Goal: Task Accomplishment & Management: Use online tool/utility

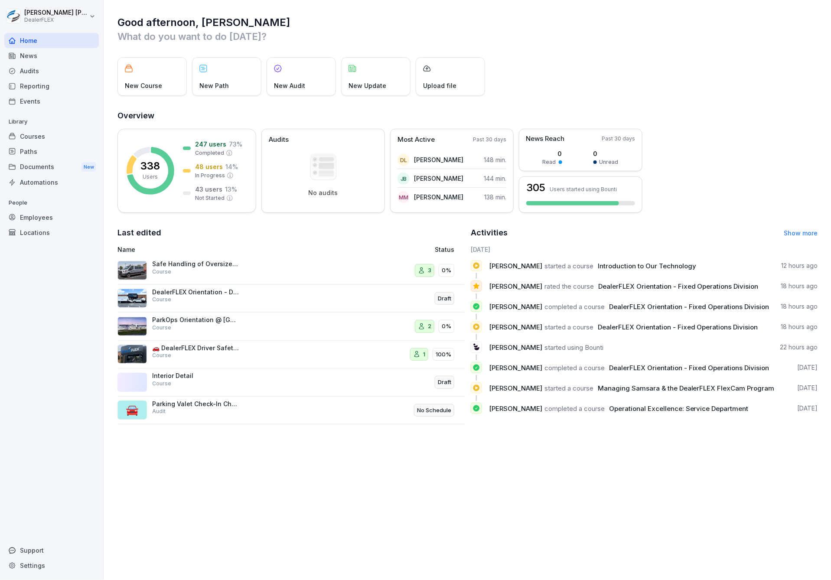
click at [265, 261] on div "Safe Handling of Oversized Vehicles Course" at bounding box center [226, 270] width 218 height 21
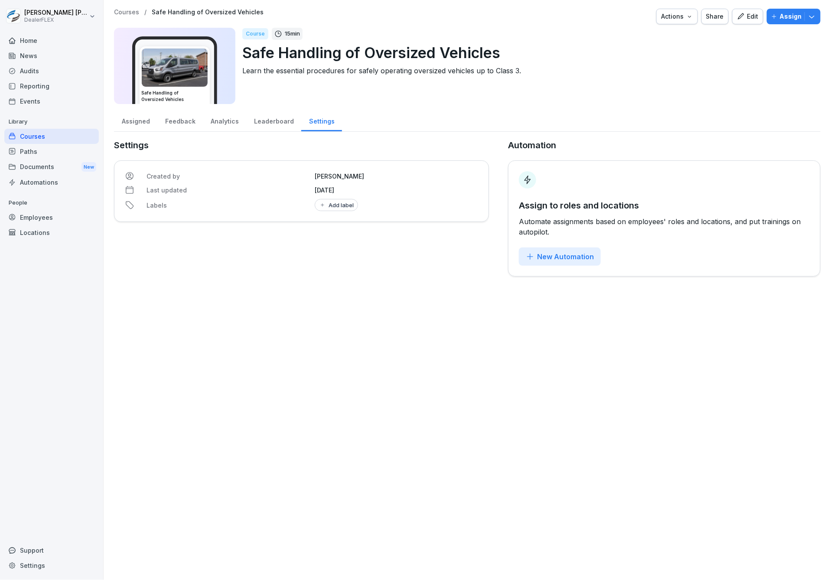
click at [748, 15] on div "Edit" at bounding box center [748, 17] width 22 height 10
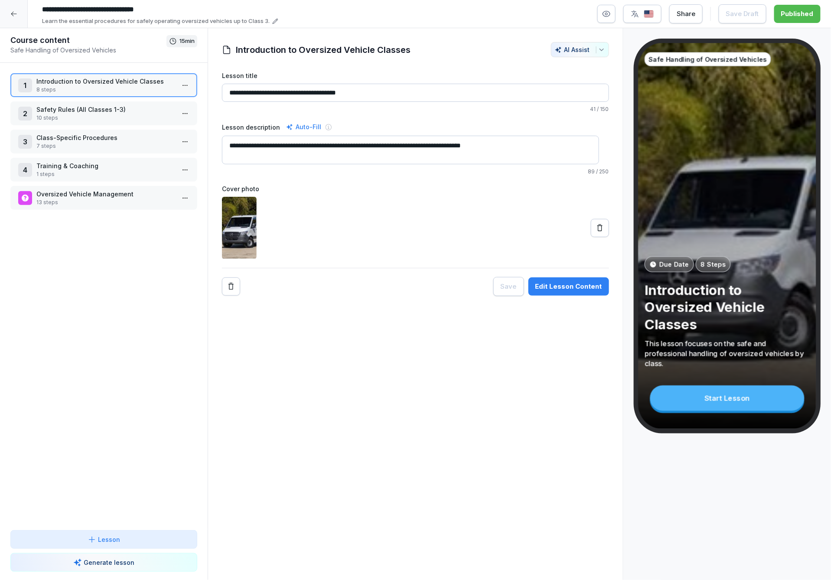
click at [78, 87] on p "8 steps" at bounding box center [105, 90] width 138 height 8
click at [78, 85] on p "Introduction to Oversized Vehicle Classes" at bounding box center [105, 81] width 138 height 9
click at [134, 89] on p "8 steps" at bounding box center [105, 90] width 138 height 8
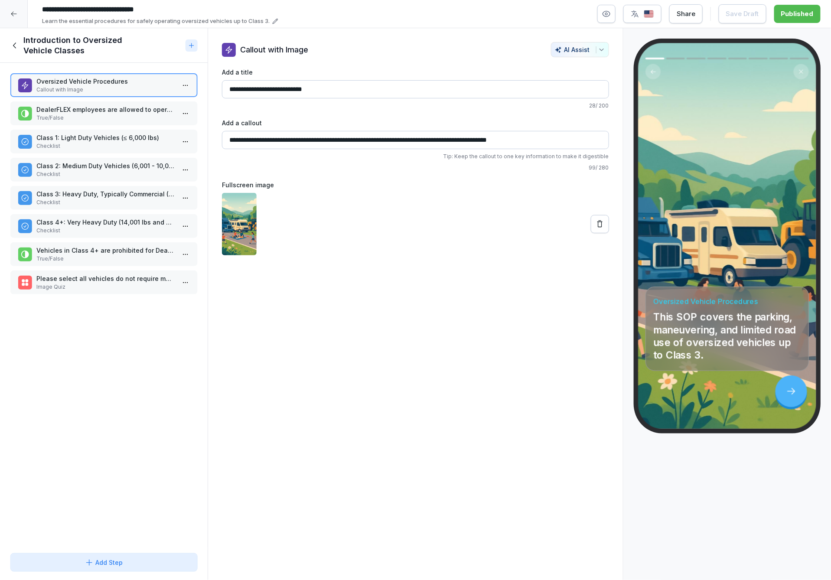
click at [78, 114] on p "True/False" at bounding box center [105, 118] width 138 height 8
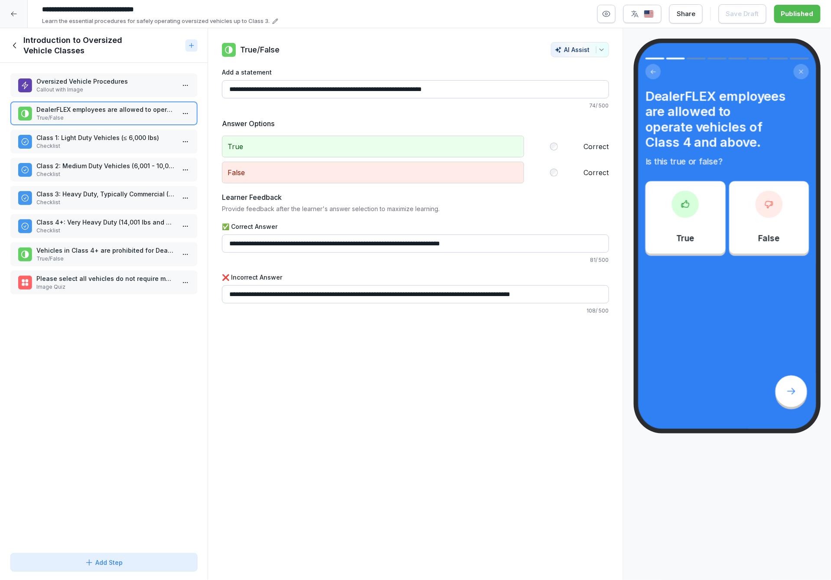
click at [176, 111] on html "**********" at bounding box center [415, 290] width 831 height 580
click at [137, 158] on div "Delete" at bounding box center [125, 161] width 30 height 9
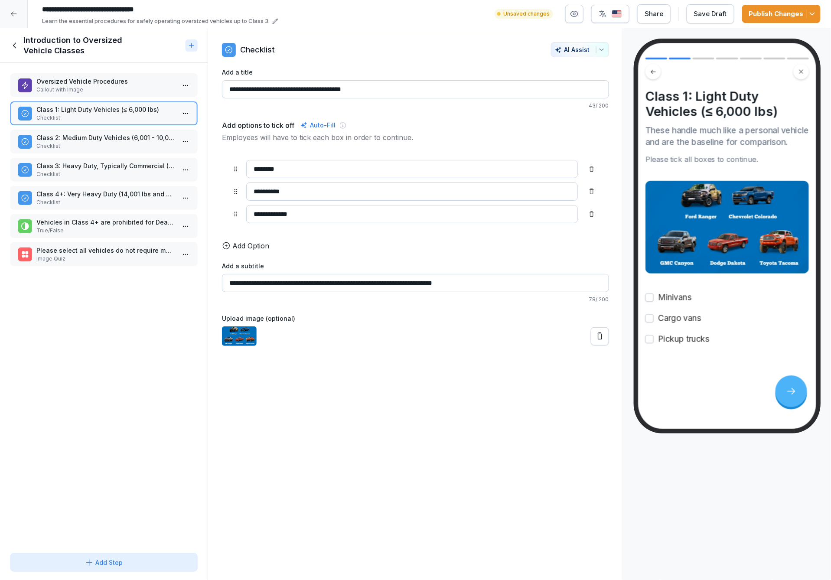
click at [83, 136] on p "Class 2: Medium Duty Vehicles (6,001 - 10,000 lbs)" at bounding box center [105, 137] width 138 height 9
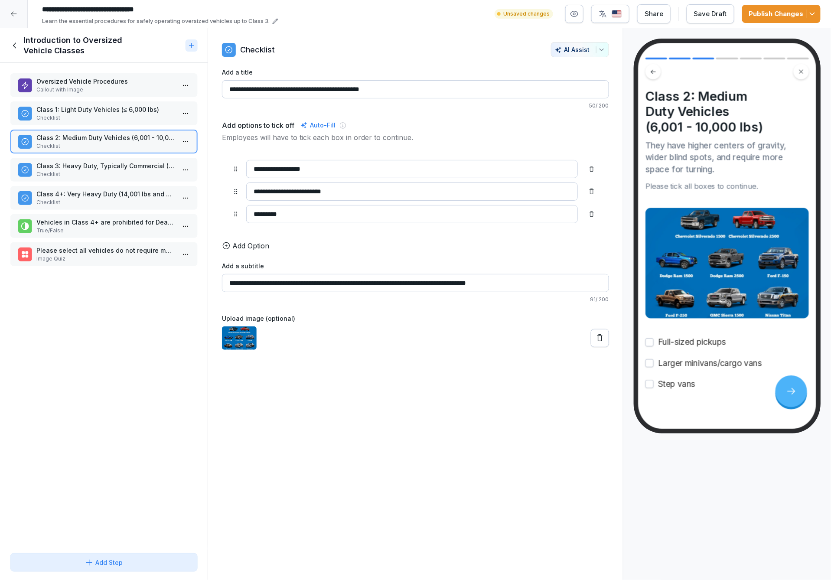
click at [522, 292] on input "**********" at bounding box center [415, 283] width 387 height 18
type input "**********"
click at [775, 15] on div "Publish Changes" at bounding box center [781, 14] width 65 height 10
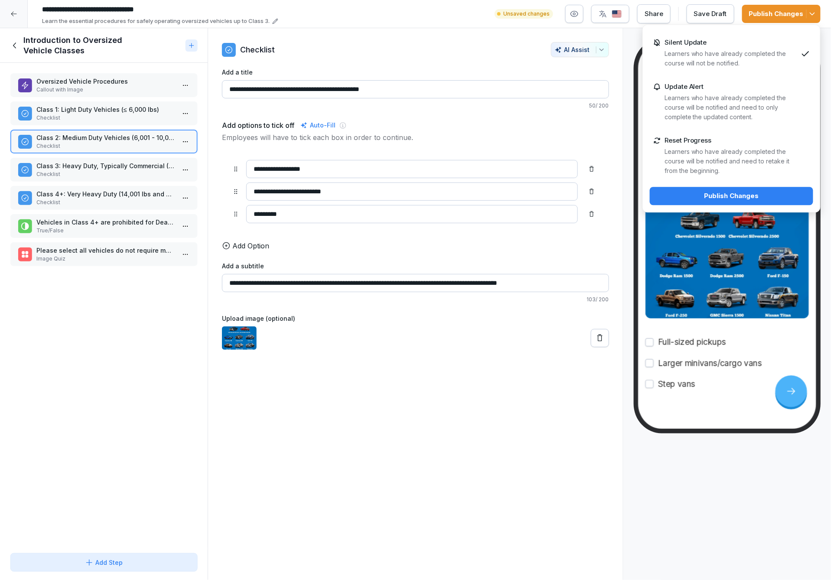
click at [716, 193] on div "Publish Changes" at bounding box center [732, 196] width 150 height 10
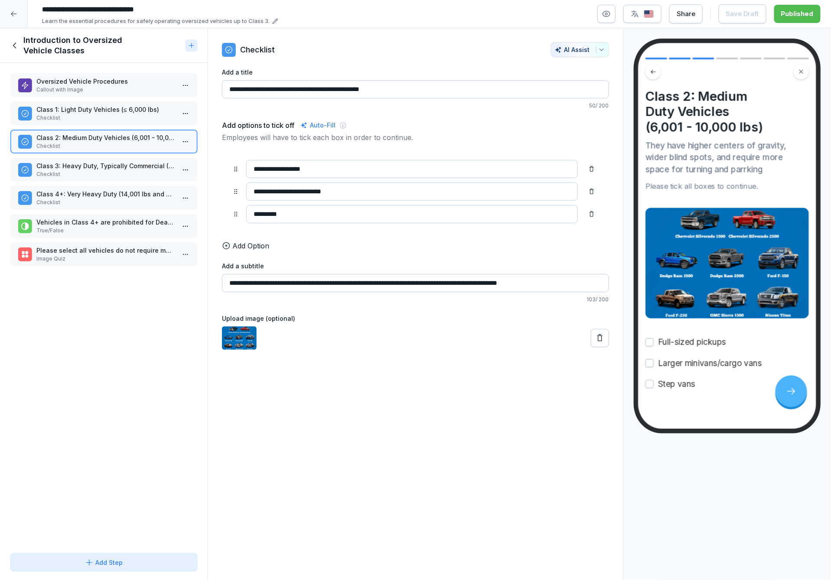
click at [75, 163] on p "Class 3: Heavy Duty, Typically Commercial (10,001 - 14,000 lbs)" at bounding box center [105, 165] width 138 height 9
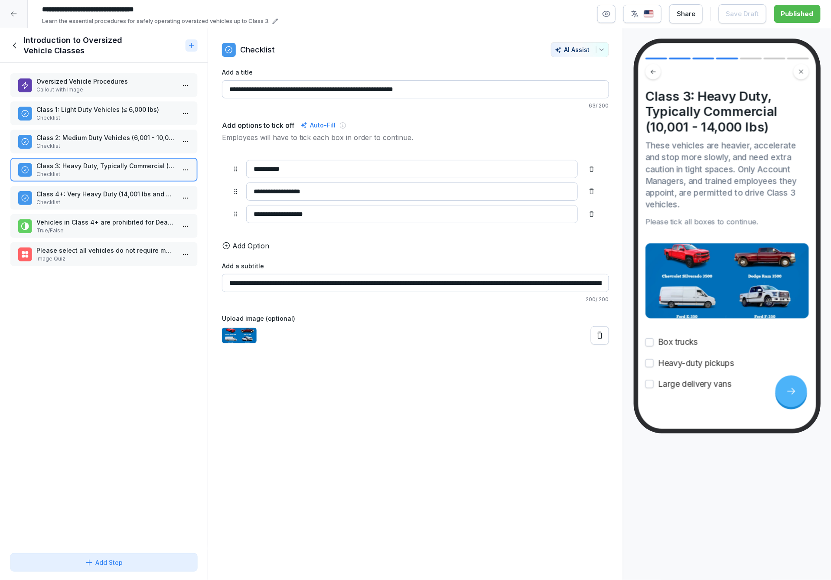
click at [117, 191] on p "Class 4+: Very Heavy Duty (14,001 lbs and above)" at bounding box center [105, 193] width 138 height 9
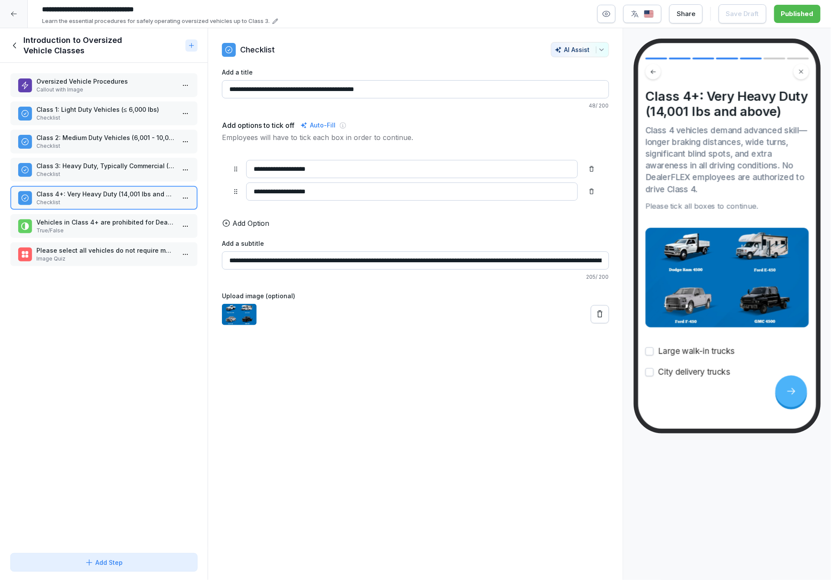
click at [59, 220] on p "Vehicles in Class 4+ are prohibited for DealerFLEX valet operation." at bounding box center [105, 222] width 138 height 9
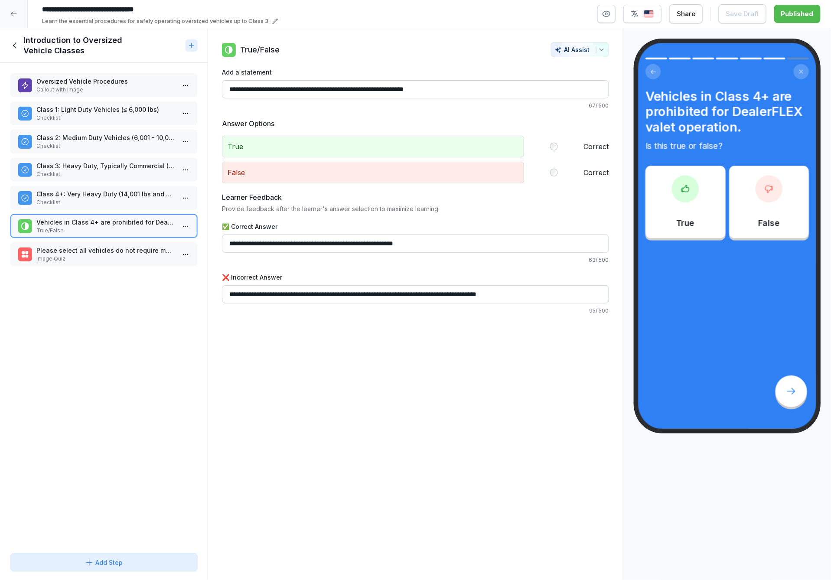
click at [94, 248] on p "Please select all vehicles do not require management approval to drive." at bounding box center [105, 250] width 138 height 9
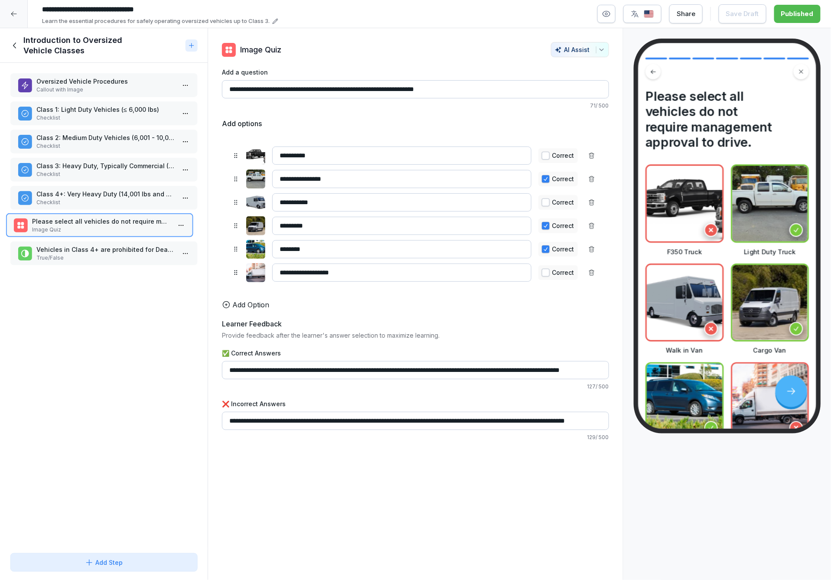
drag, startPoint x: 82, startPoint y: 244, endPoint x: 78, endPoint y: 214, distance: 29.9
click at [78, 217] on p "Please select all vehicles do not require management approval to drive." at bounding box center [101, 221] width 138 height 9
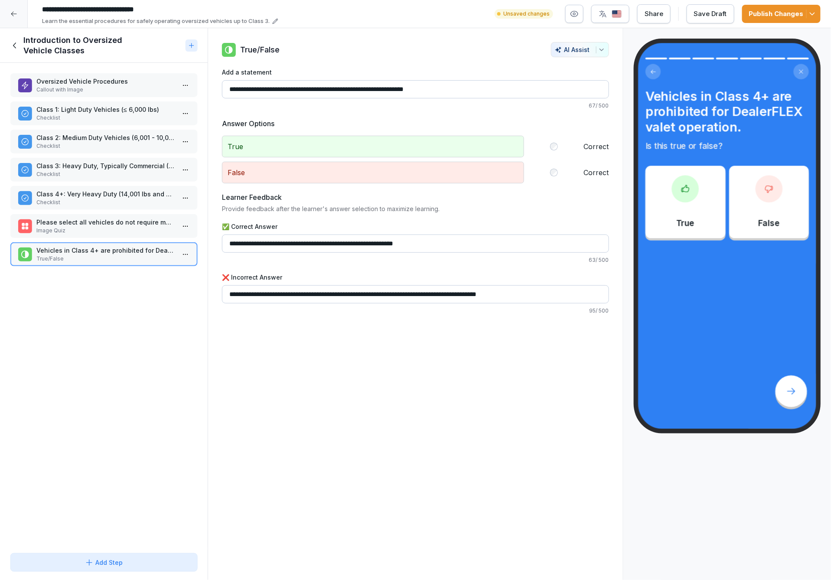
click at [72, 218] on p "Please select all vehicles do not require management approval to drive." at bounding box center [105, 222] width 138 height 9
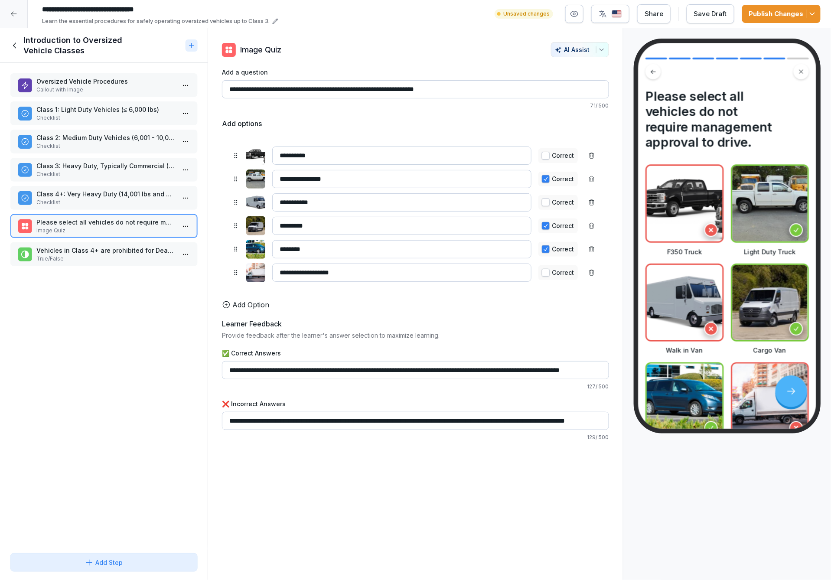
click at [307, 90] on input "**********" at bounding box center [415, 89] width 387 height 18
type input "**********"
click at [778, 13] on div "Publish Changes" at bounding box center [781, 14] width 65 height 10
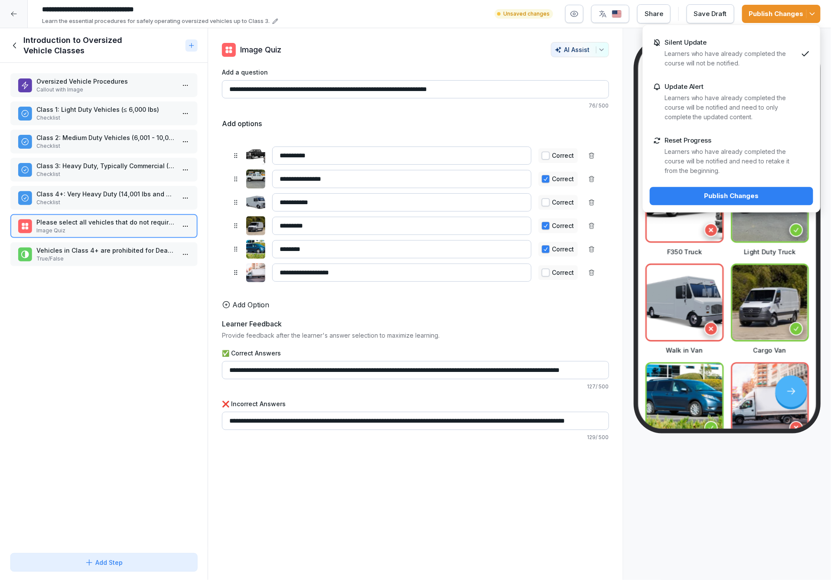
click at [703, 191] on div "Publish Changes" at bounding box center [732, 196] width 150 height 10
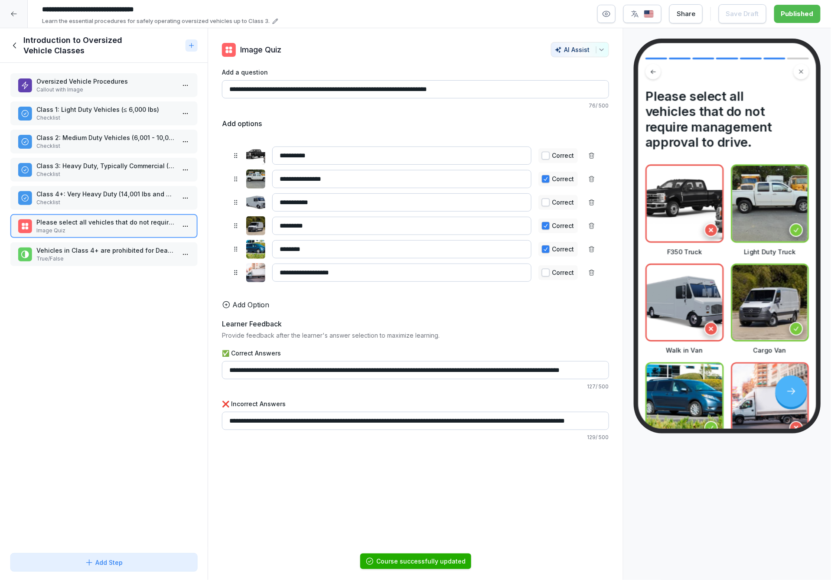
click at [6, 41] on div "Introduction to Oversized Vehicle Classes" at bounding box center [104, 45] width 208 height 35
click at [16, 47] on icon at bounding box center [15, 46] width 10 height 10
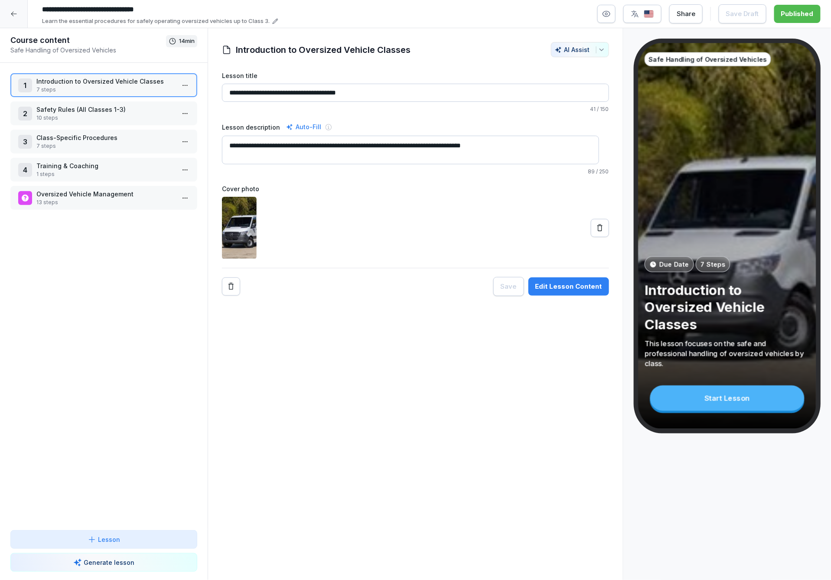
click at [49, 111] on p "Safety Rules (All Classes 1-3)" at bounding box center [105, 109] width 138 height 9
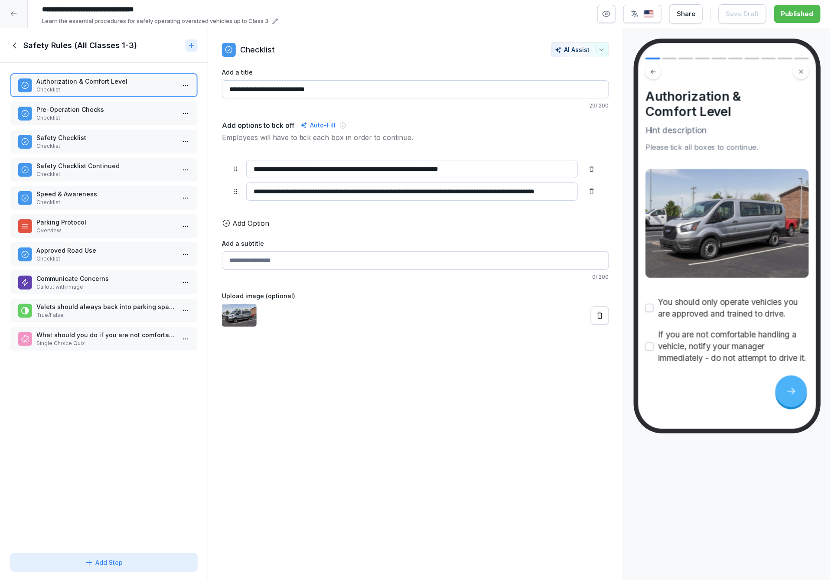
click at [35, 114] on div "Pre-Operation Checks Checklist" at bounding box center [103, 113] width 171 height 17
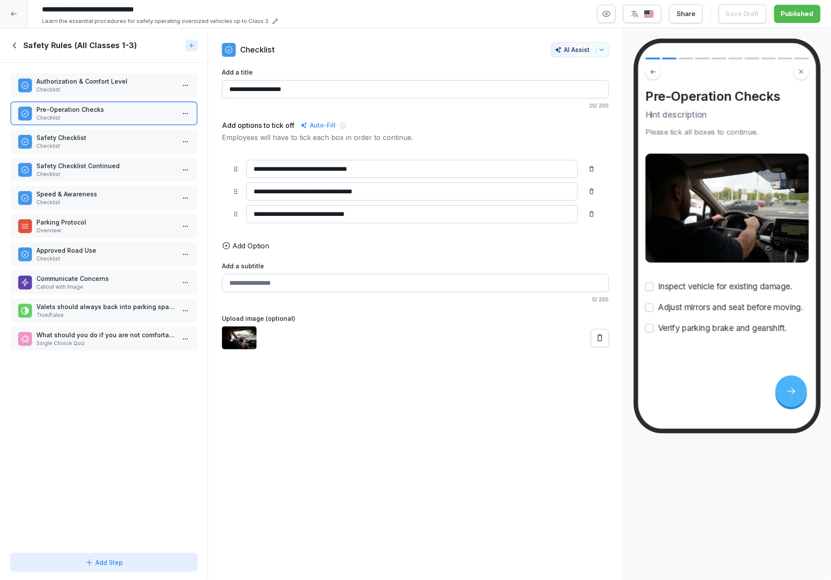
click at [84, 143] on p "Checklist" at bounding box center [105, 146] width 138 height 8
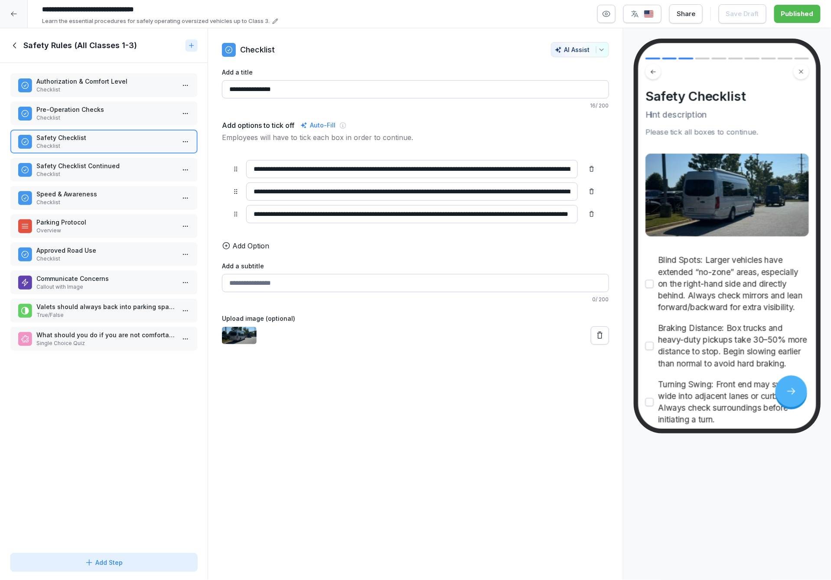
click at [111, 170] on p "Checklist" at bounding box center [105, 174] width 138 height 8
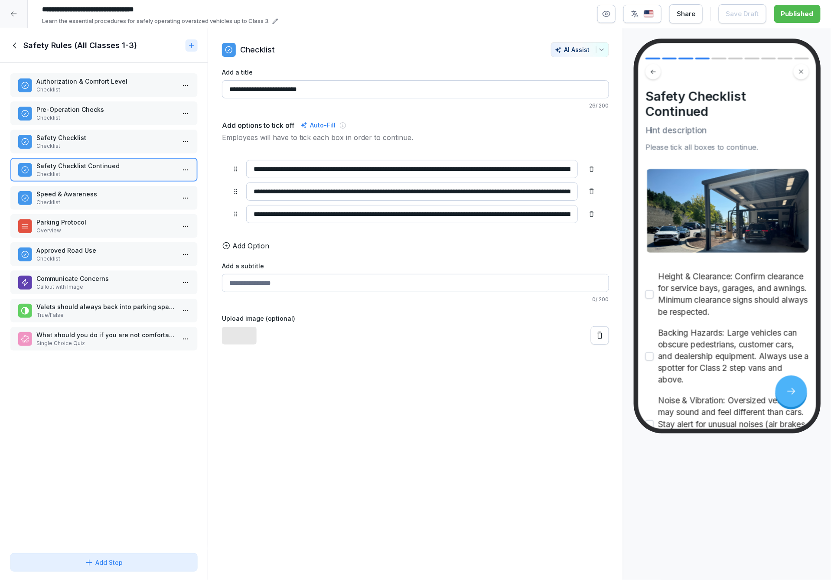
click at [124, 199] on p "Checklist" at bounding box center [105, 203] width 138 height 8
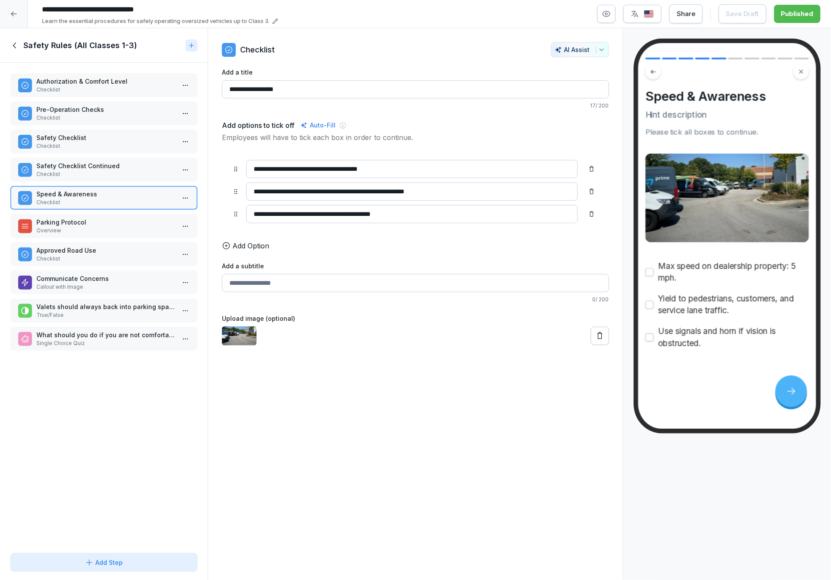
drag, startPoint x: 98, startPoint y: 215, endPoint x: 91, endPoint y: 212, distance: 8.0
click at [98, 218] on p "Parking Protocol" at bounding box center [105, 222] width 138 height 9
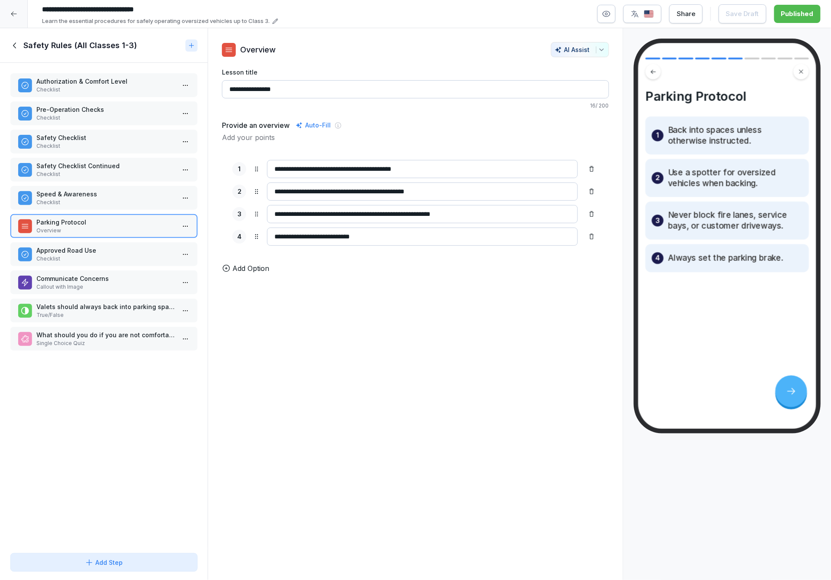
click at [59, 261] on p "Checklist" at bounding box center [105, 259] width 138 height 8
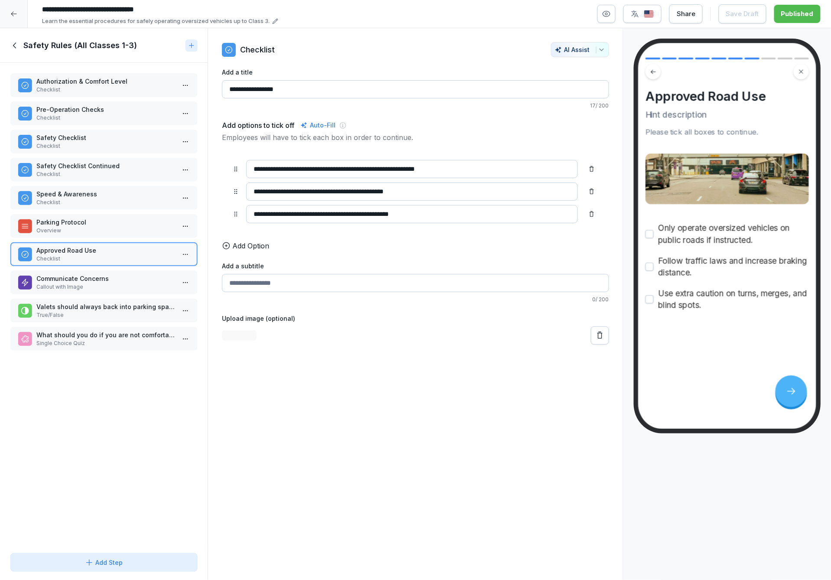
click at [64, 247] on p "Approved Road Use" at bounding box center [105, 250] width 138 height 9
click at [81, 283] on p "Callout with Image" at bounding box center [105, 287] width 138 height 8
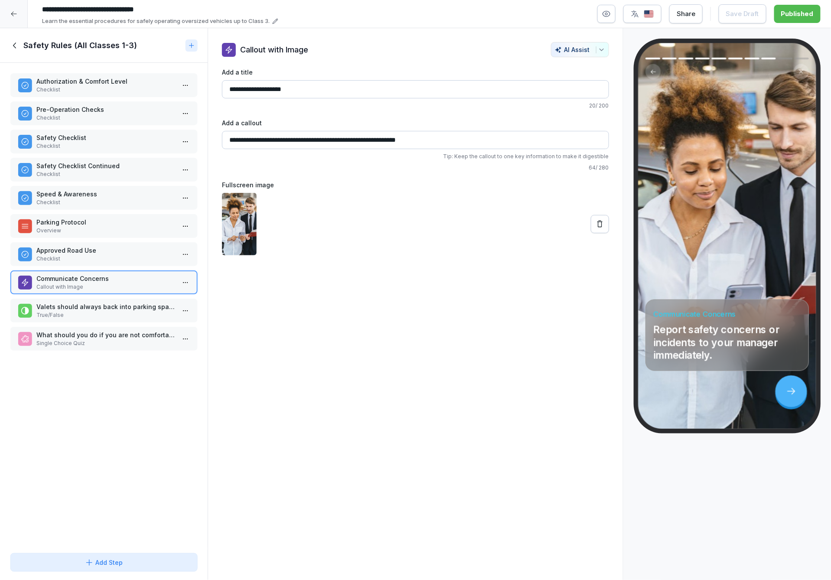
click at [89, 311] on p "True/False" at bounding box center [105, 315] width 138 height 8
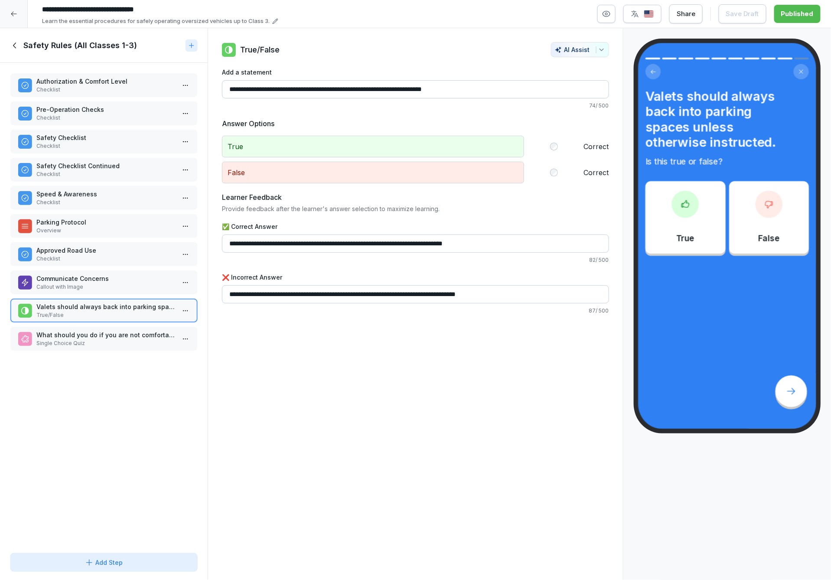
click at [56, 313] on p "True/False" at bounding box center [105, 315] width 138 height 8
click at [65, 330] on p "What should you do if you are not comfortable handling a vehicle?" at bounding box center [105, 334] width 138 height 9
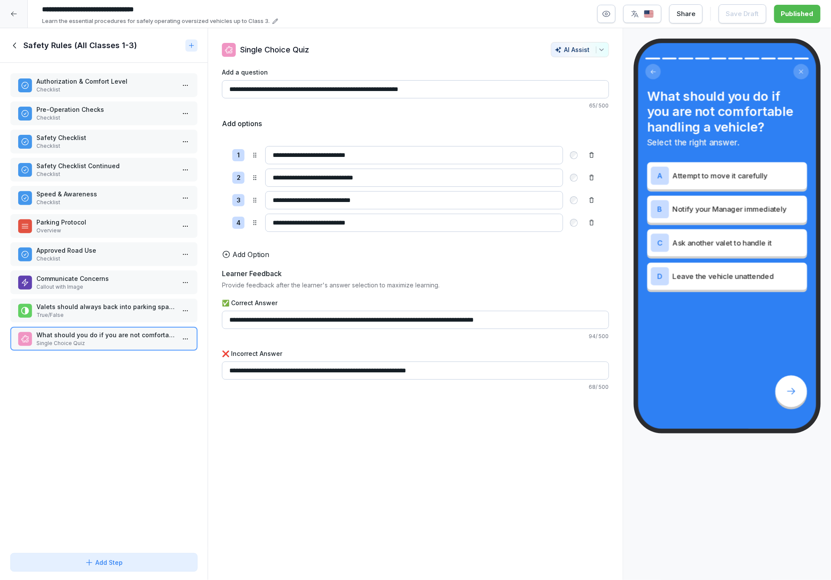
click at [18, 45] on icon at bounding box center [15, 46] width 10 height 10
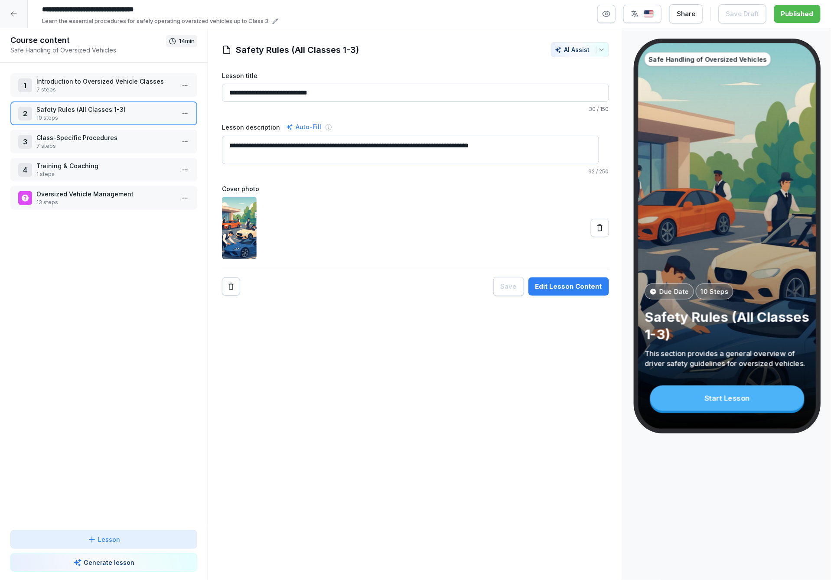
click at [97, 147] on p "7 steps" at bounding box center [105, 146] width 138 height 8
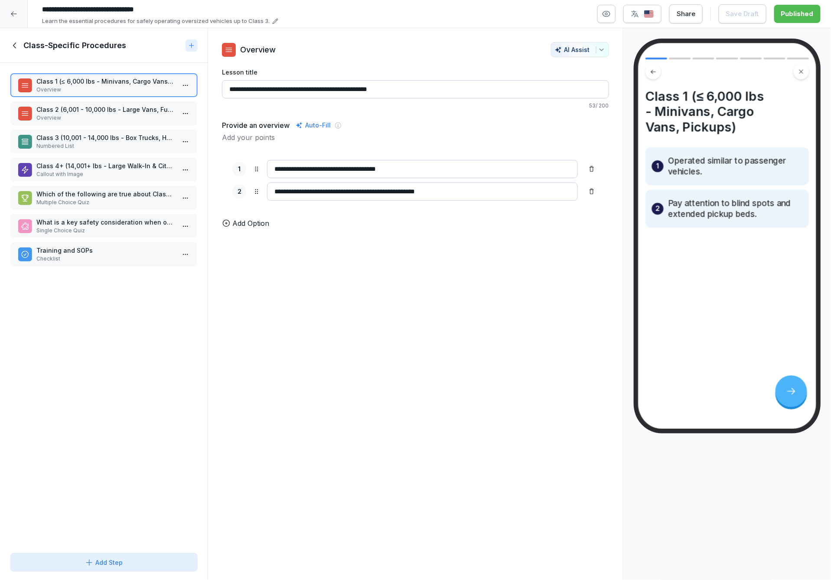
click at [89, 114] on p "Overview" at bounding box center [105, 118] width 138 height 8
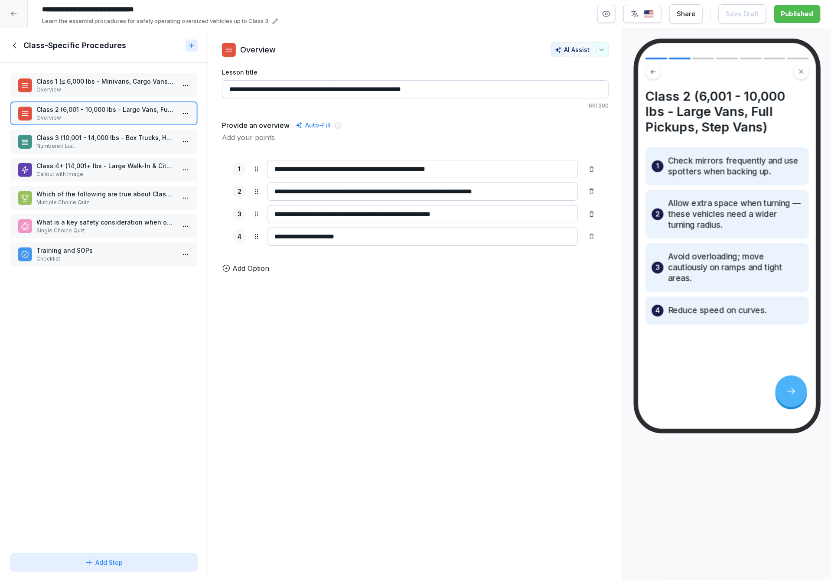
click at [112, 138] on p "Class 3 (10,001 - 14,000 lbs - Box Trucks, Heavy Duty Pickups)" at bounding box center [105, 137] width 138 height 9
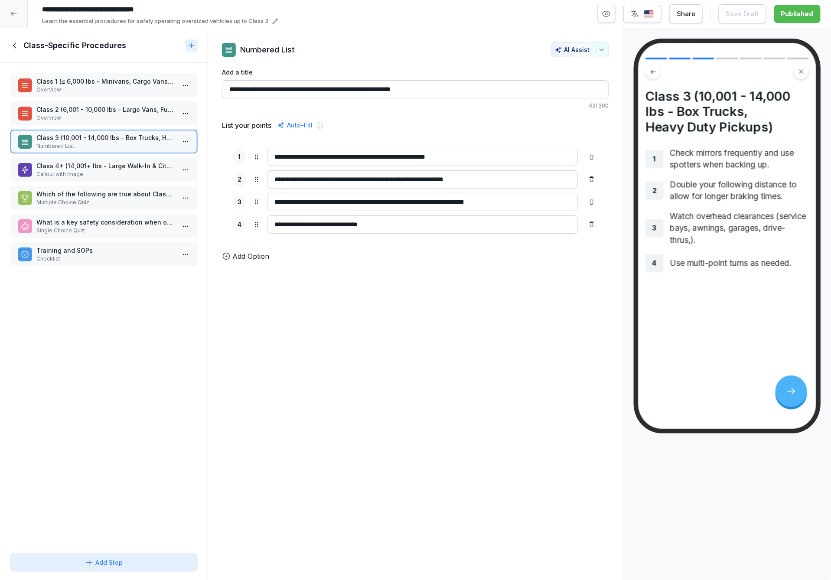
click at [83, 162] on p "Class 4+ (14,001+ lbs - Large Walk-In & City Delivery Trucks)" at bounding box center [105, 165] width 138 height 9
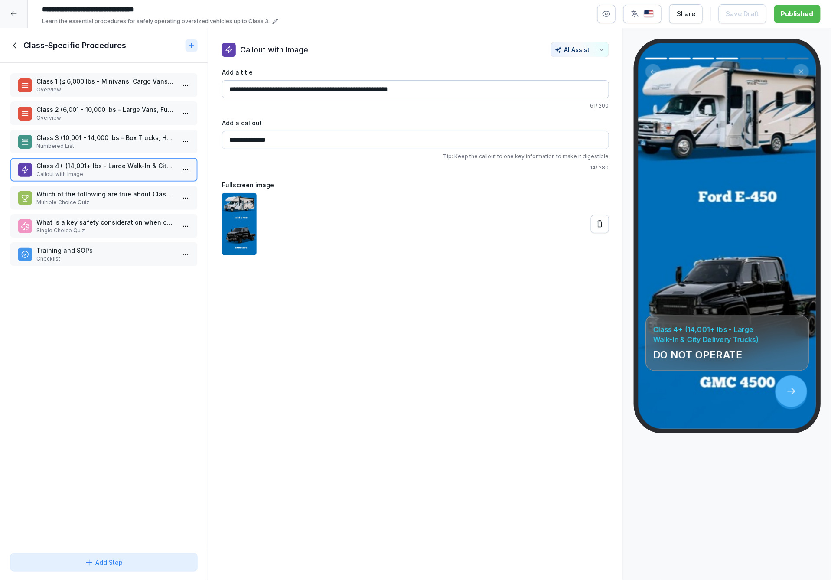
click at [86, 193] on p "Which of the following are true about Class 2 vehicles?" at bounding box center [105, 193] width 138 height 9
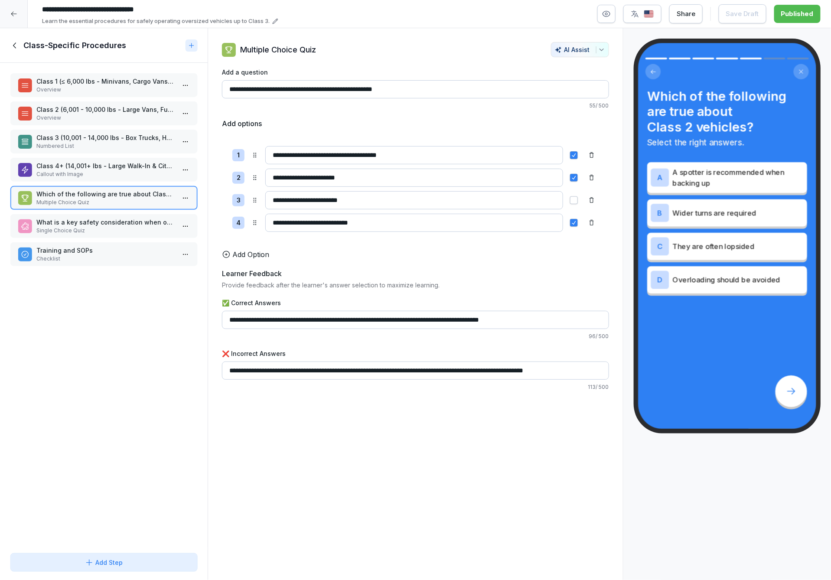
click at [101, 227] on p "Single Choice Quiz" at bounding box center [105, 231] width 138 height 8
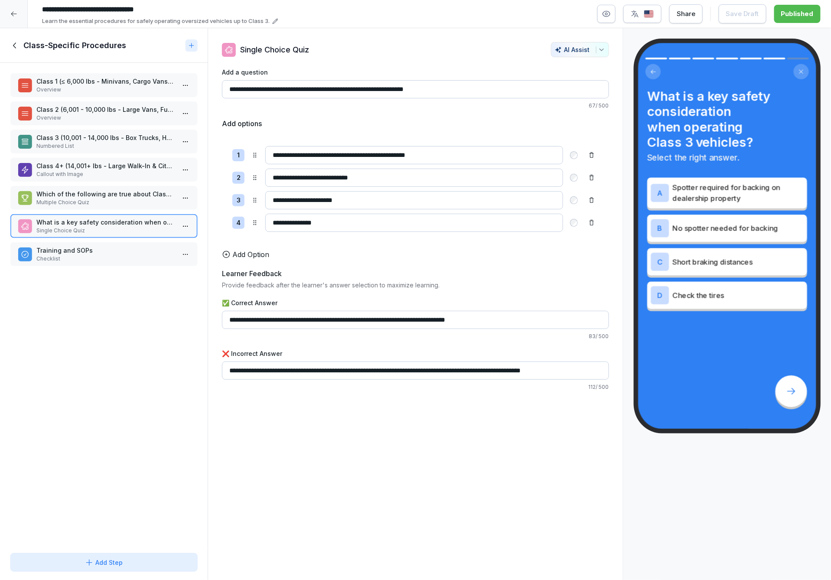
click at [79, 246] on p "Training and SOPs" at bounding box center [105, 250] width 138 height 9
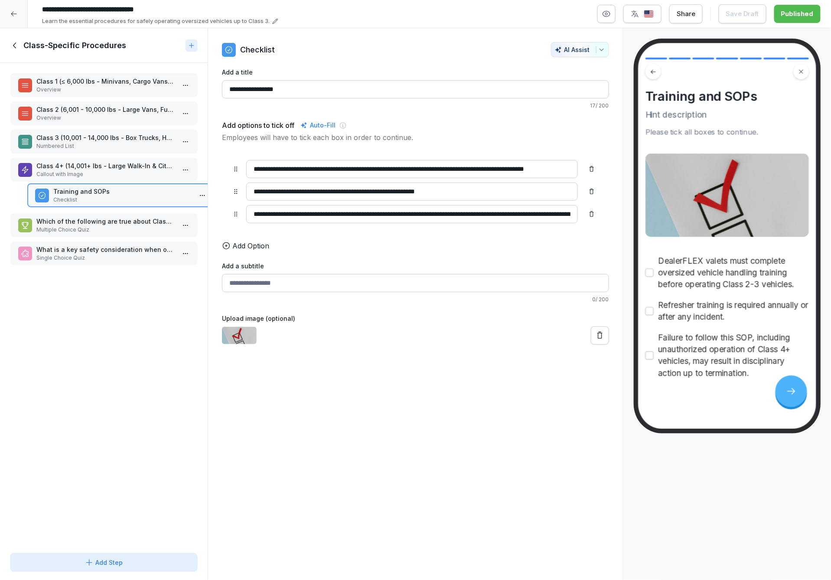
drag, startPoint x: 80, startPoint y: 249, endPoint x: 97, endPoint y: 189, distance: 61.7
click at [97, 189] on p "Training and SOPs" at bounding box center [122, 191] width 138 height 9
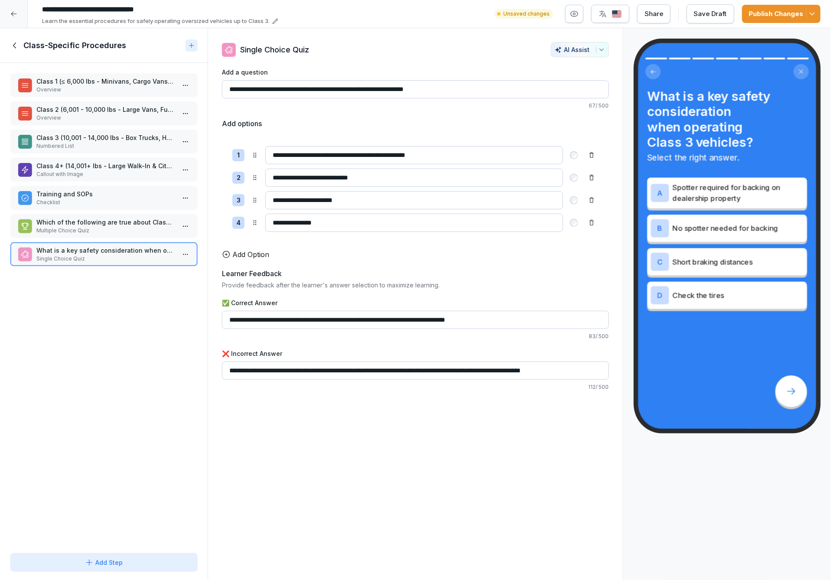
click at [759, 13] on div "Publish Changes" at bounding box center [781, 14] width 65 height 10
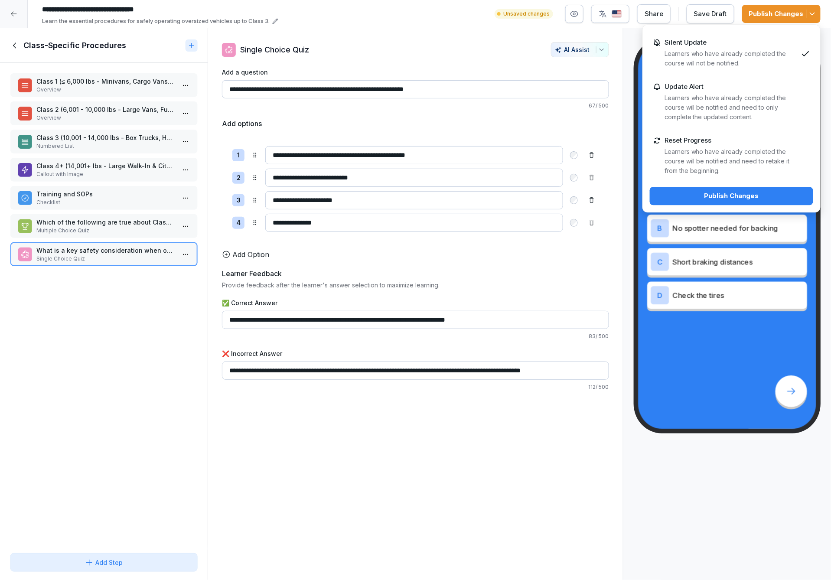
click at [751, 200] on div "Publish Changes" at bounding box center [732, 196] width 150 height 10
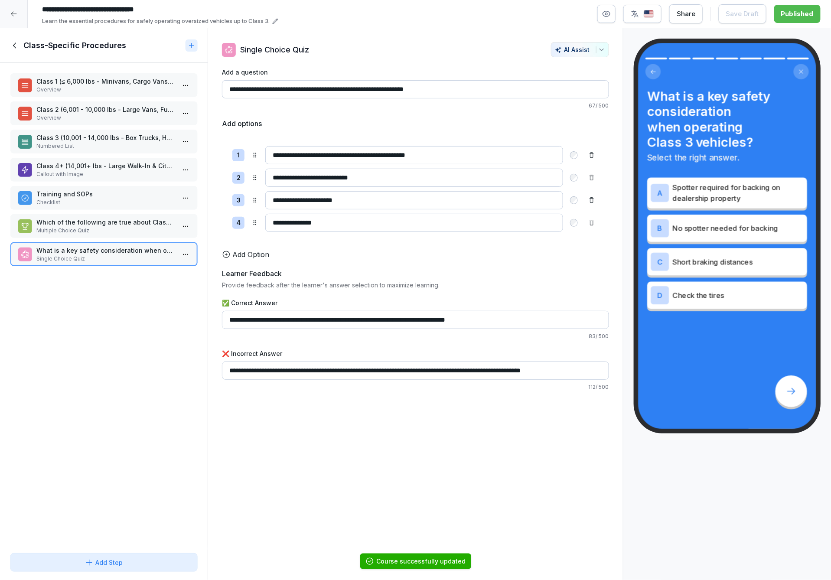
click at [15, 45] on icon at bounding box center [15, 46] width 10 height 10
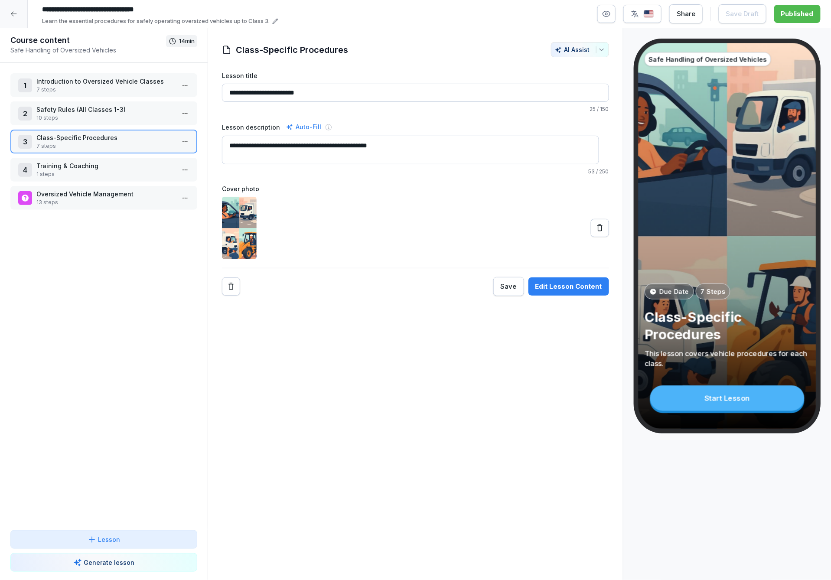
click at [71, 164] on p "Training & Coaching" at bounding box center [105, 165] width 138 height 9
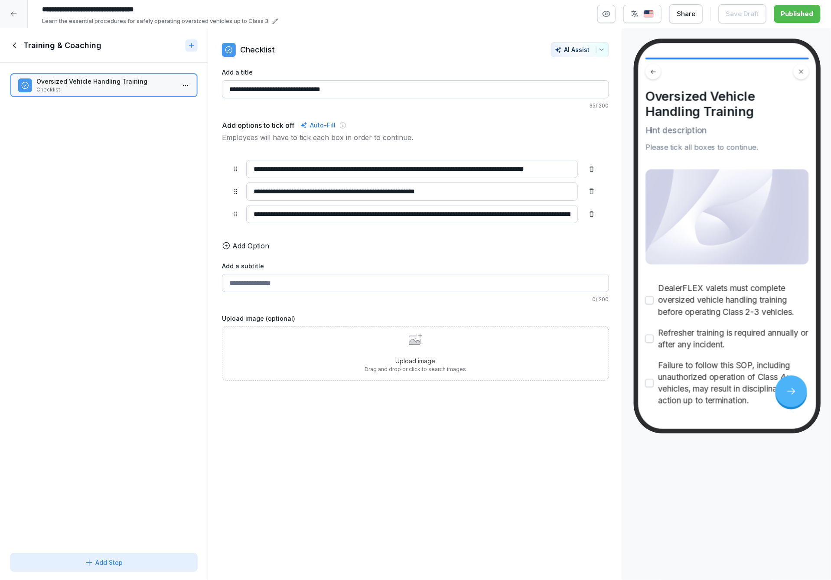
click at [17, 44] on icon at bounding box center [15, 46] width 10 height 10
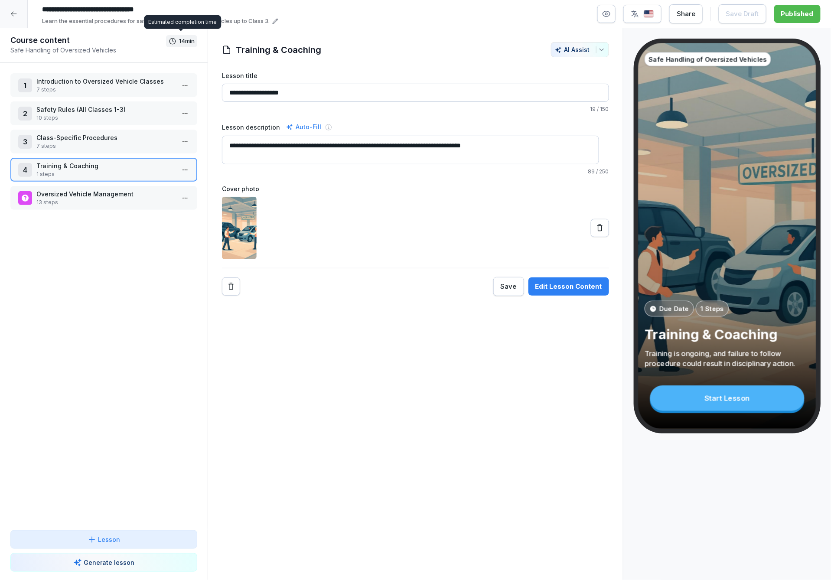
click at [85, 191] on p "Oversized Vehicle Management" at bounding box center [105, 193] width 138 height 9
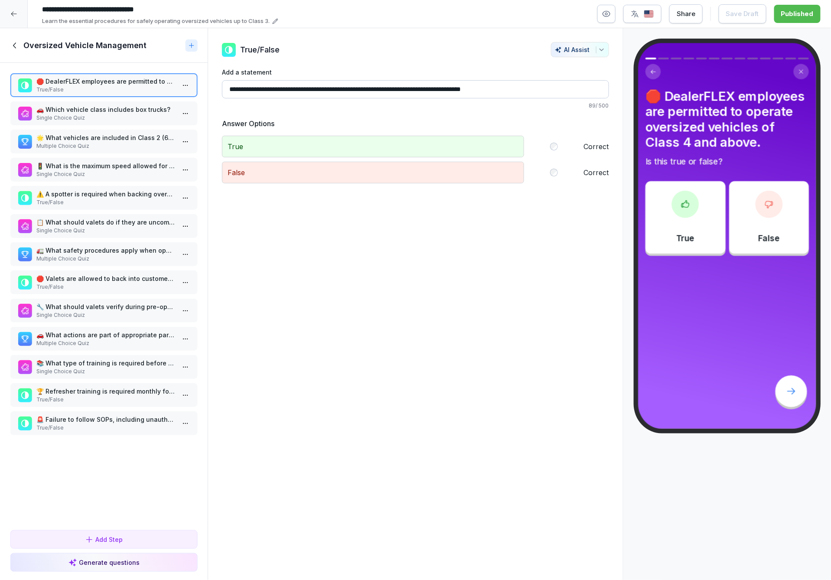
click at [78, 101] on div "🚗 Which vehicle class includes box trucks? Single Choice Quiz" at bounding box center [103, 113] width 187 height 24
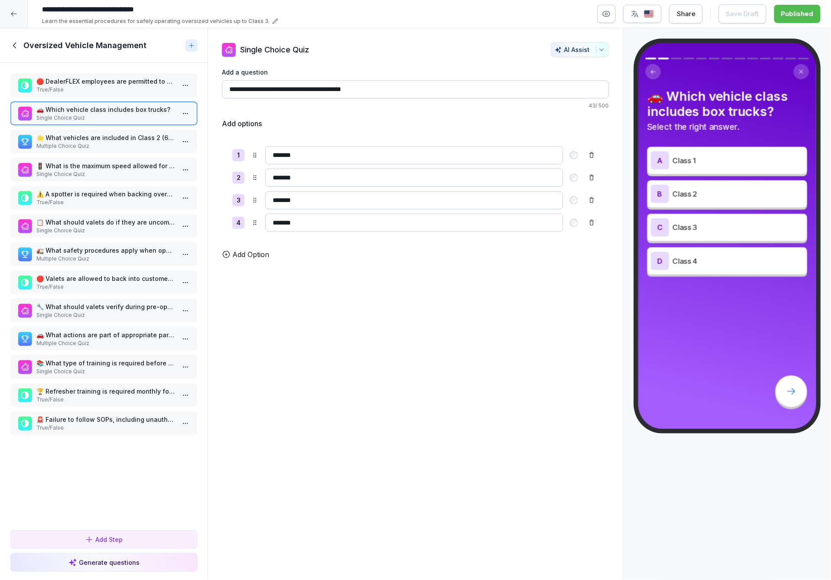
click at [108, 133] on p "🌟 What vehicles are included in Class 2 (6,001 - 10,000 lbs)? Select all that a…" at bounding box center [105, 137] width 138 height 9
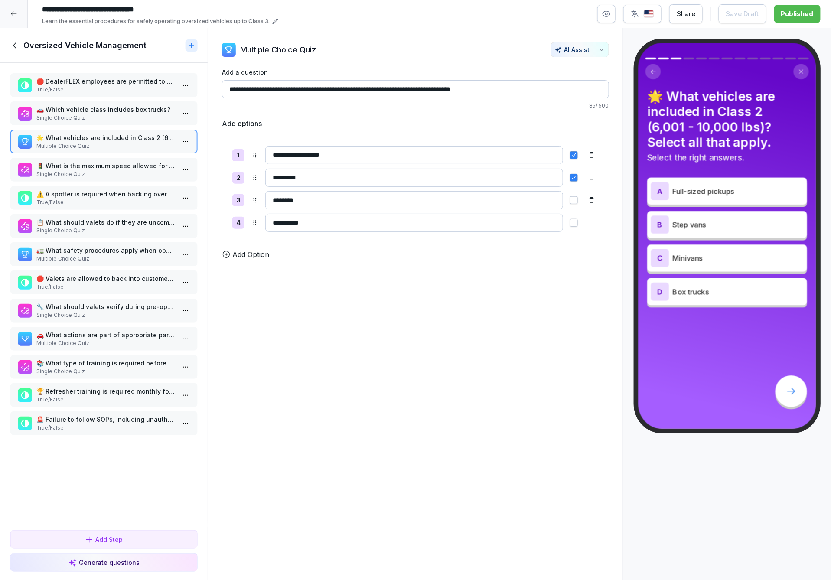
click at [124, 161] on p "🚦 What is the maximum speed allowed for valets on dealership property?" at bounding box center [105, 165] width 138 height 9
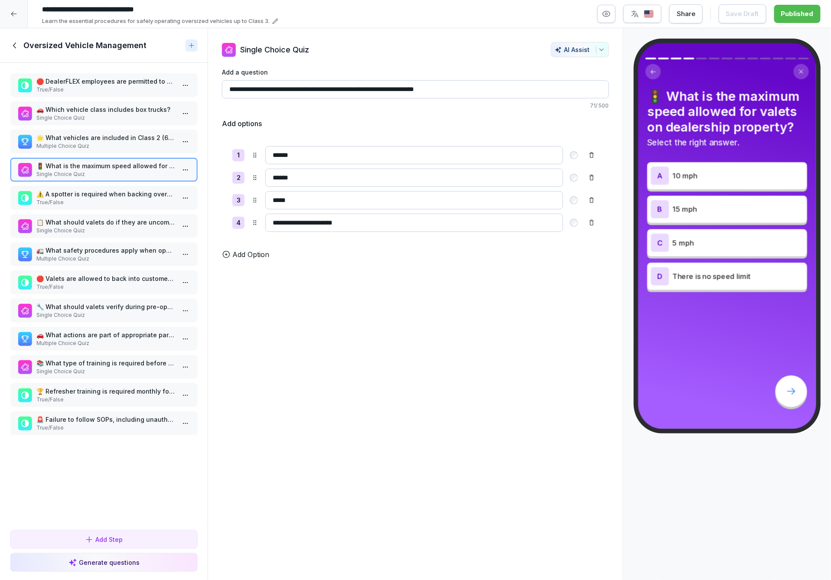
click at [133, 199] on p "True/False" at bounding box center [105, 203] width 138 height 8
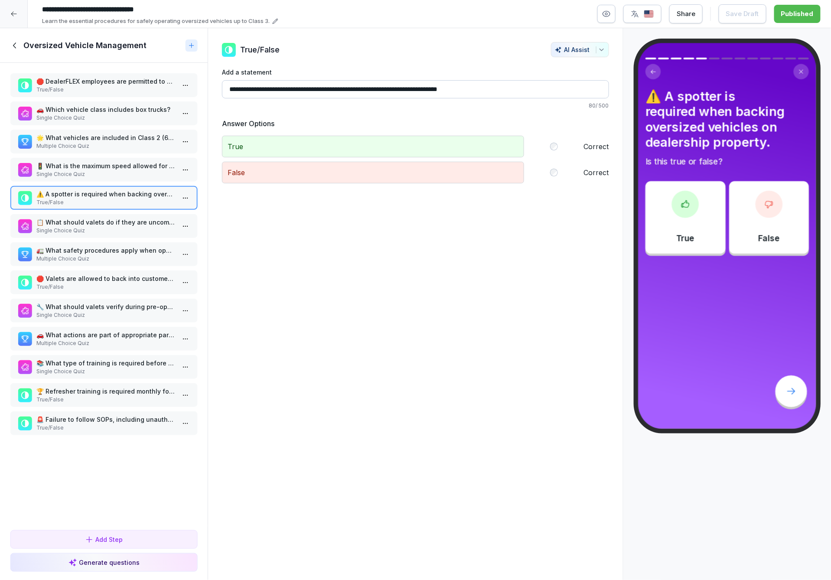
click at [131, 221] on p "📋 What should valets do if they are uncomfortable handling a specific vehicle?" at bounding box center [105, 222] width 138 height 9
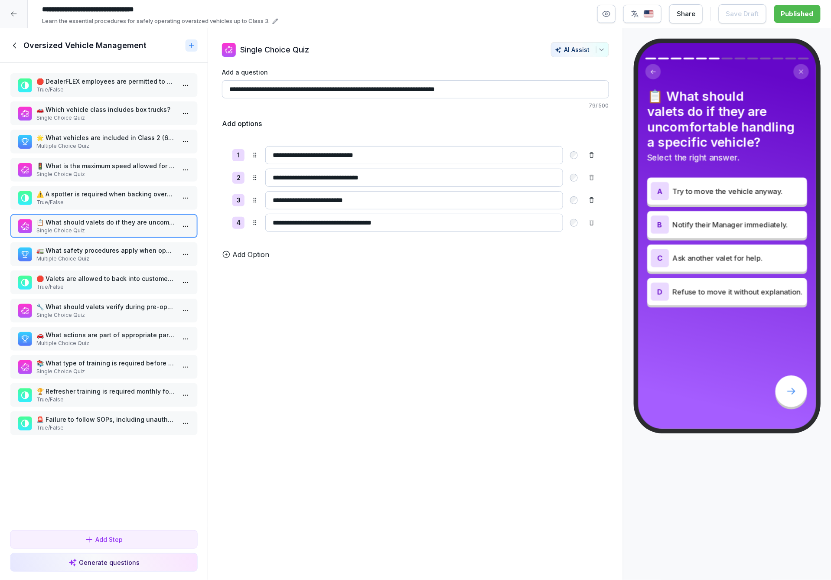
click at [134, 246] on p "🚛 What safety procedures apply when operating Class 3 vehicles? Choose all that…" at bounding box center [105, 250] width 138 height 9
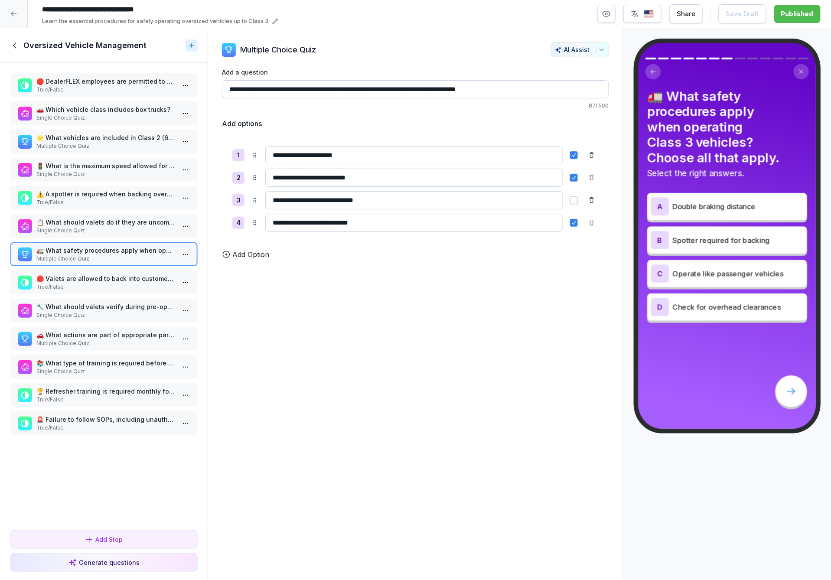
click at [128, 274] on p "🛑 Valets are allowed to back into customer driveways if fire lanes are blocked." at bounding box center [105, 278] width 138 height 9
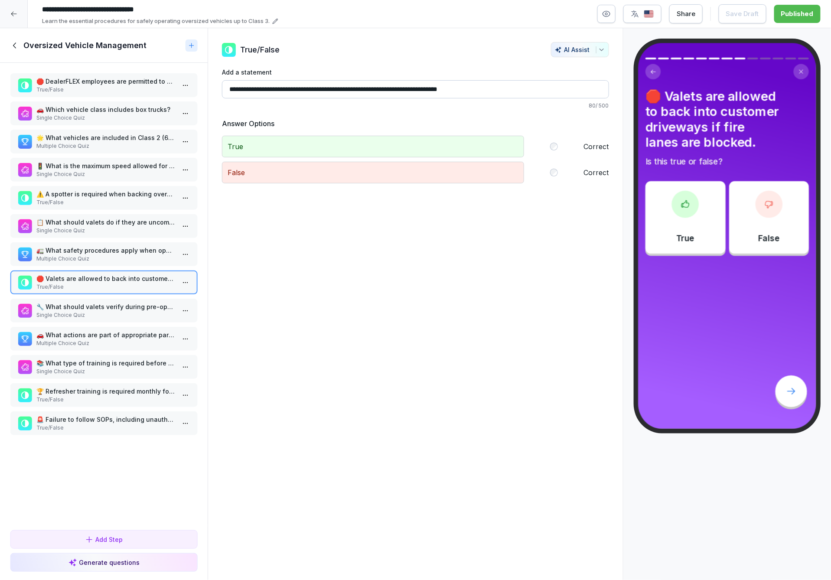
click at [102, 304] on p "🔧 What should valets verify during pre-operation checks?" at bounding box center [105, 306] width 138 height 9
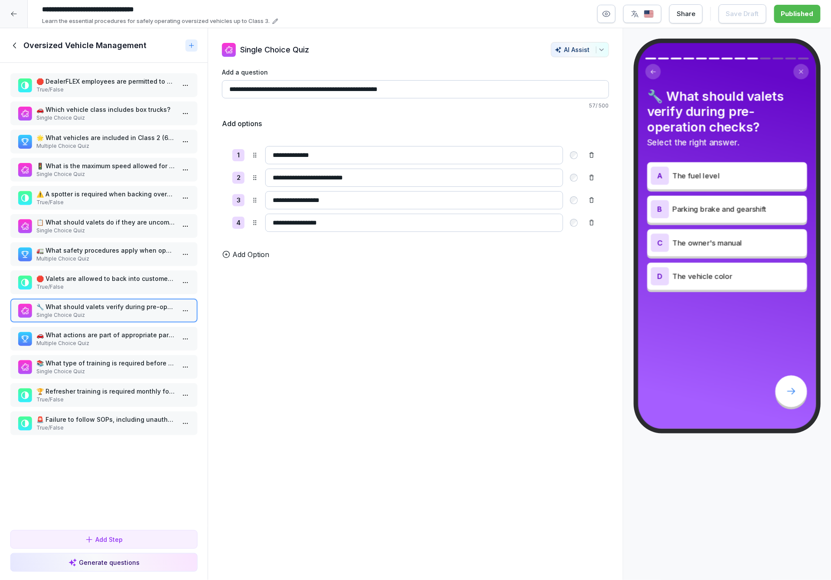
click at [118, 330] on p "🚗 What actions are part of appropriate parking protocol? Select all that apply." at bounding box center [105, 334] width 138 height 9
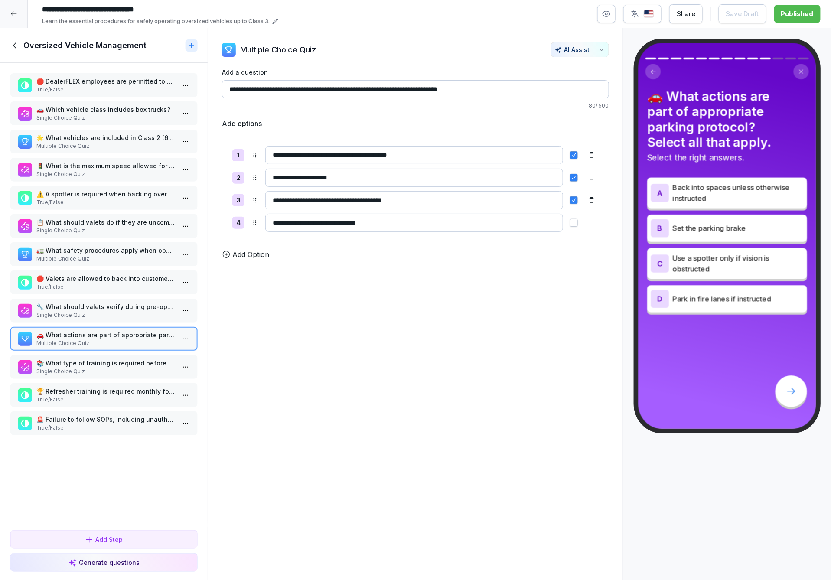
click at [107, 358] on p "📚 What type of training is required before operating Class 2-3 vehicles?" at bounding box center [105, 362] width 138 height 9
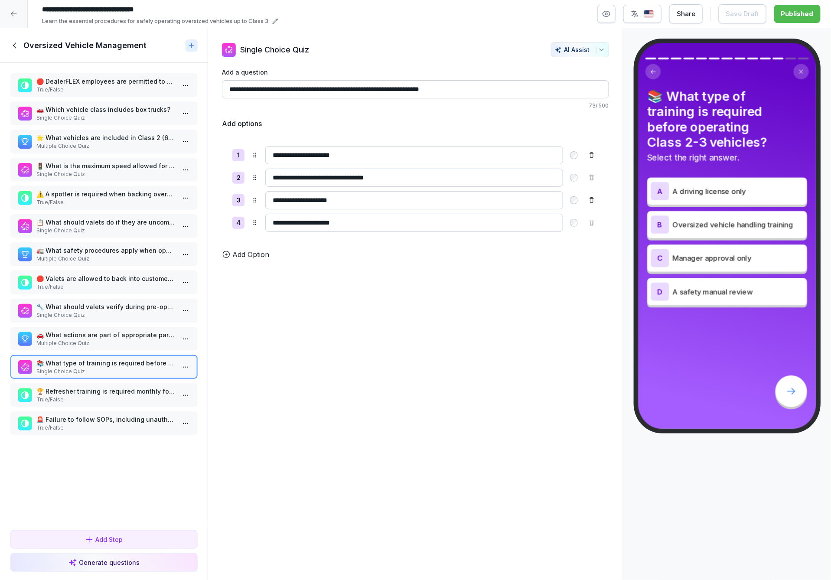
click at [114, 387] on p "🏆 Refresher training is required monthly for valets." at bounding box center [105, 391] width 138 height 9
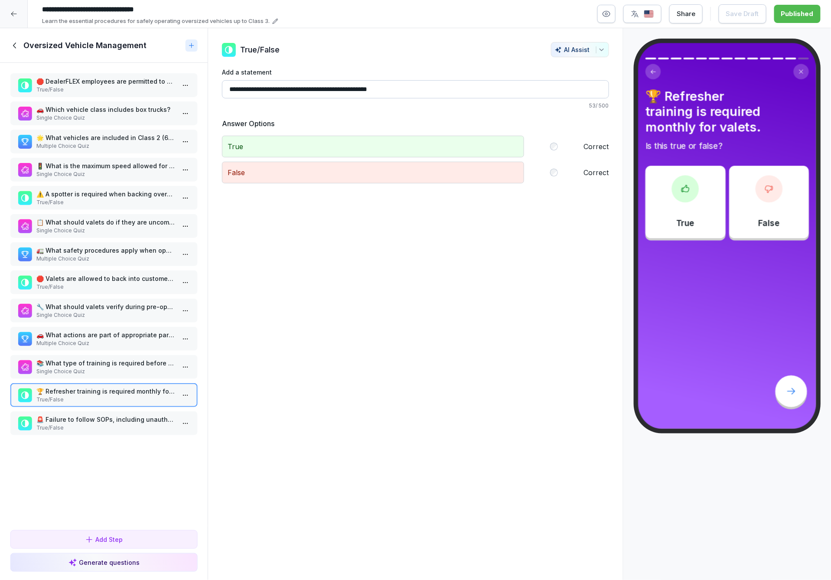
click at [134, 411] on div "🚨 Failure to follow SOPs, including unauthorized operation of Class 4+ vehicles…" at bounding box center [103, 423] width 187 height 24
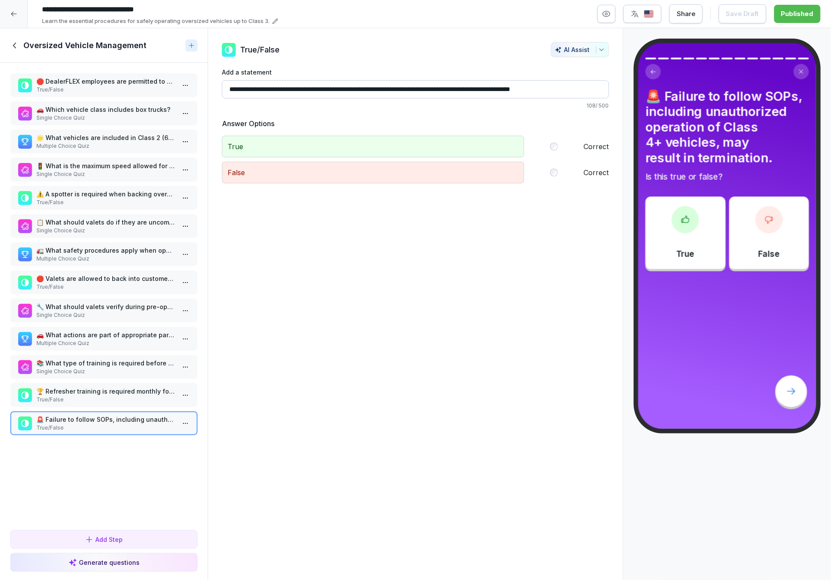
click at [11, 46] on icon at bounding box center [15, 46] width 10 height 10
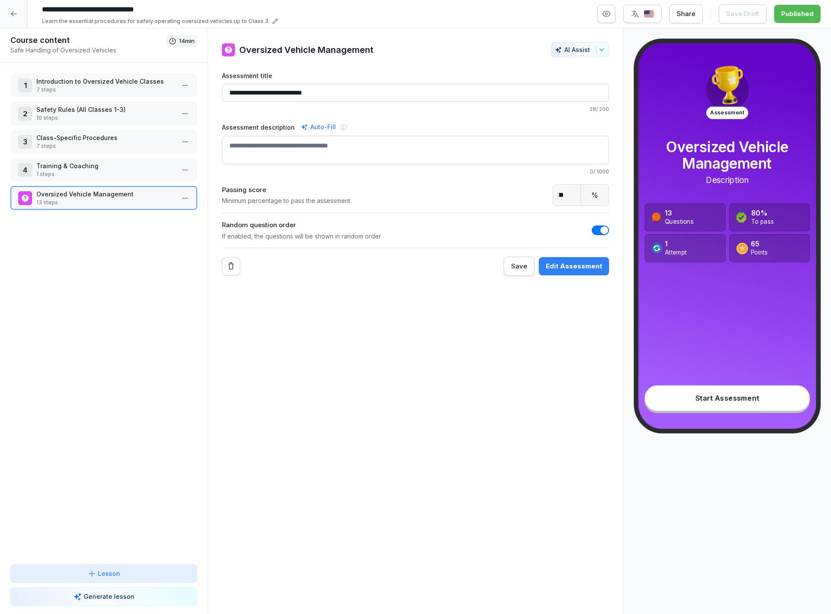
click at [12, 11] on icon at bounding box center [13, 13] width 7 height 7
